Goal: Transaction & Acquisition: Subscribe to service/newsletter

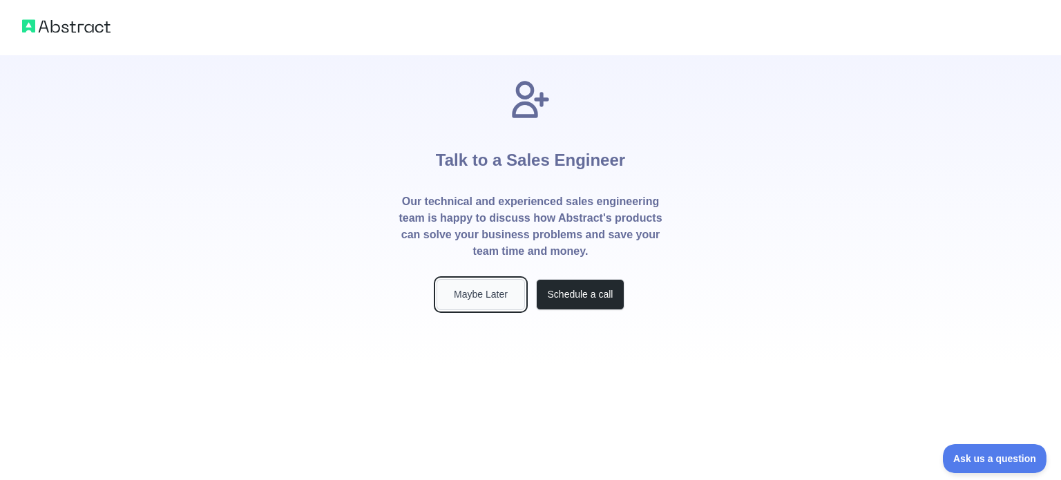
click at [501, 300] on button "Maybe Later" at bounding box center [481, 294] width 88 height 31
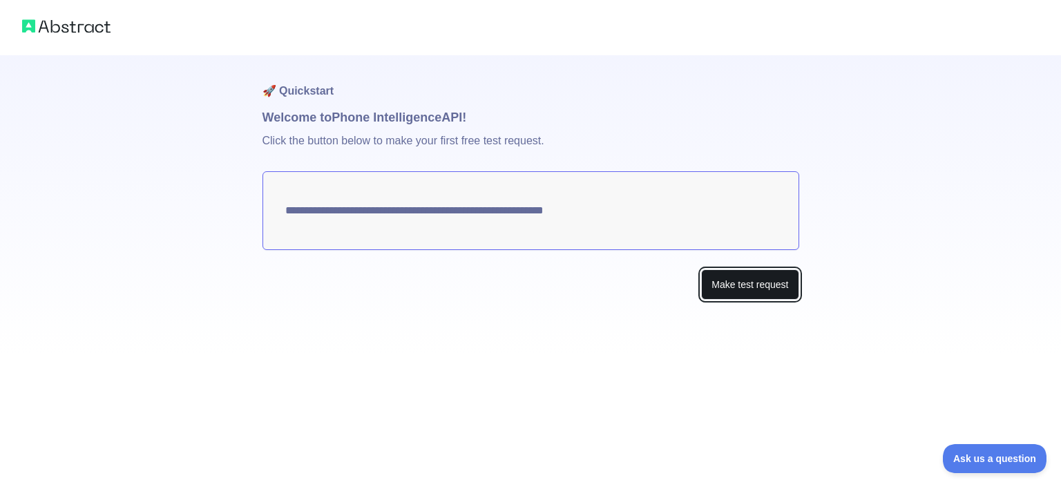
click at [731, 291] on button "Make test request" at bounding box center [749, 284] width 97 height 31
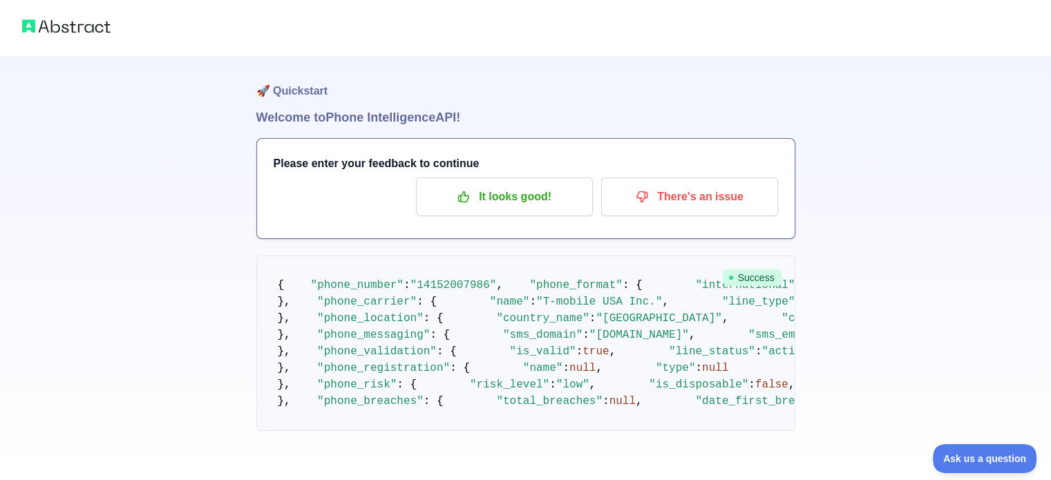
scroll to position [1, 0]
drag, startPoint x: 402, startPoint y: 300, endPoint x: 414, endPoint y: 301, distance: 11.8
click at [414, 290] on span ""14152007986"" at bounding box center [453, 284] width 86 height 12
click at [471, 290] on span ""14152007986"" at bounding box center [453, 284] width 86 height 12
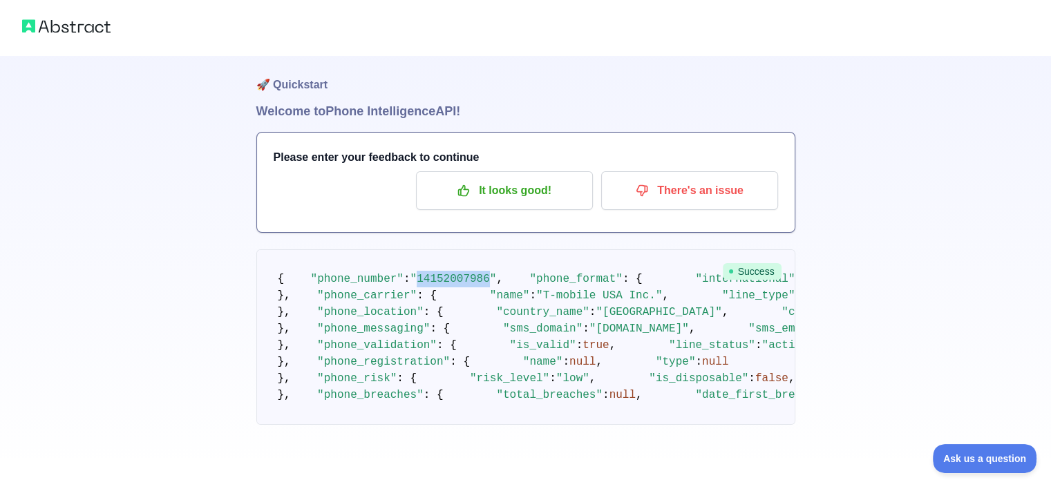
scroll to position [19, 0]
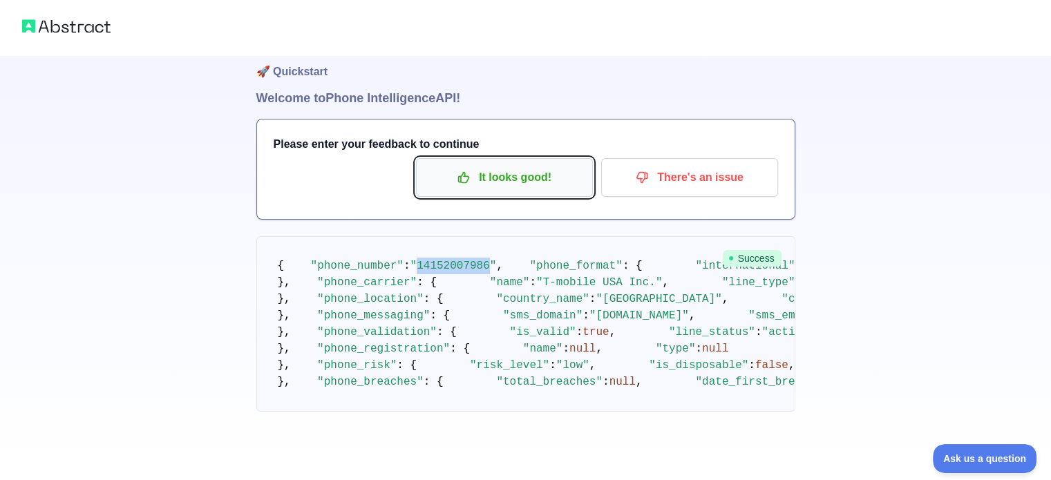
click at [534, 169] on p "It looks good!" at bounding box center [504, 177] width 156 height 23
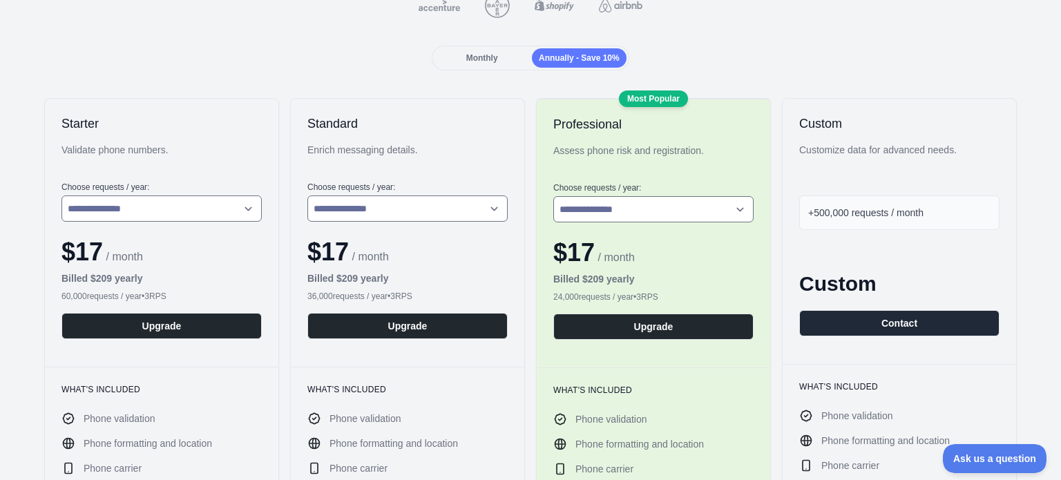
scroll to position [159, 0]
